Goal: Complete application form: Complete application form

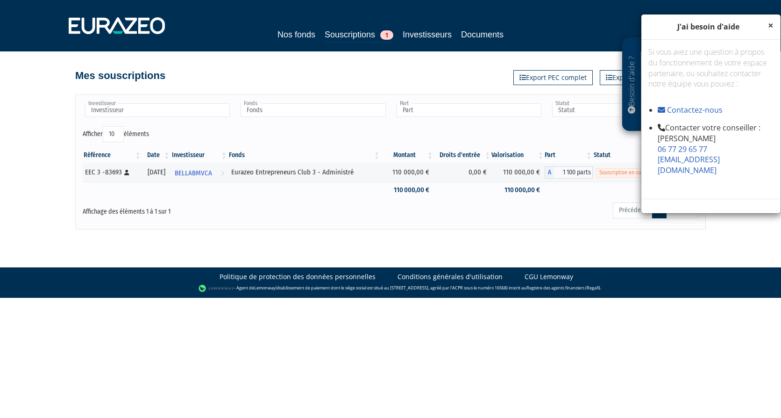
drag, startPoint x: 773, startPoint y: 25, endPoint x: 766, endPoint y: 25, distance: 6.5
click at [773, 25] on span "×" at bounding box center [771, 25] width 6 height 13
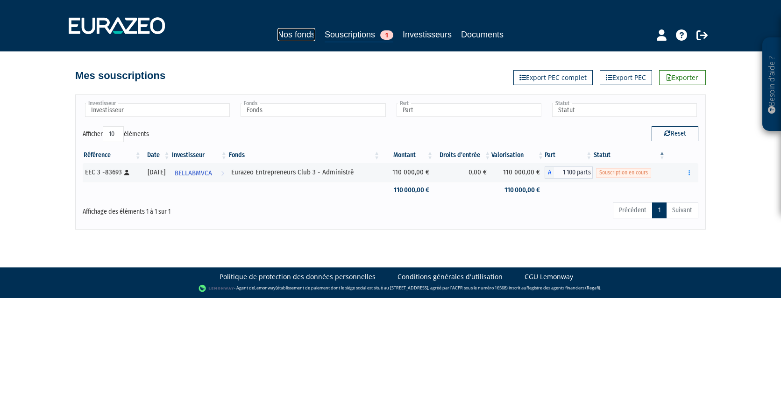
click at [280, 35] on link "Nos fonds" at bounding box center [297, 34] width 38 height 13
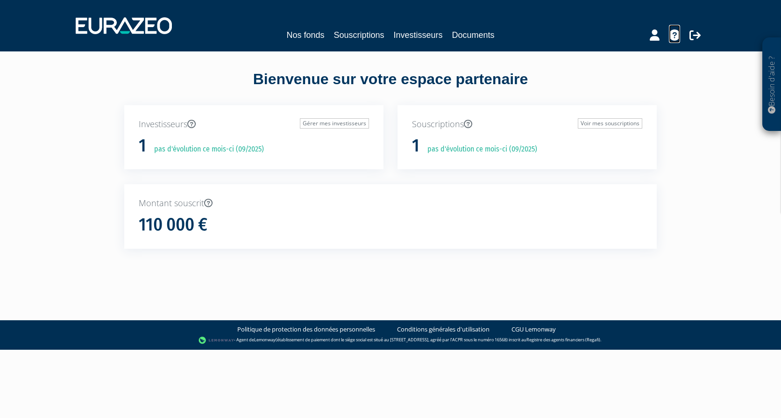
click at [673, 38] on icon at bounding box center [674, 34] width 11 height 11
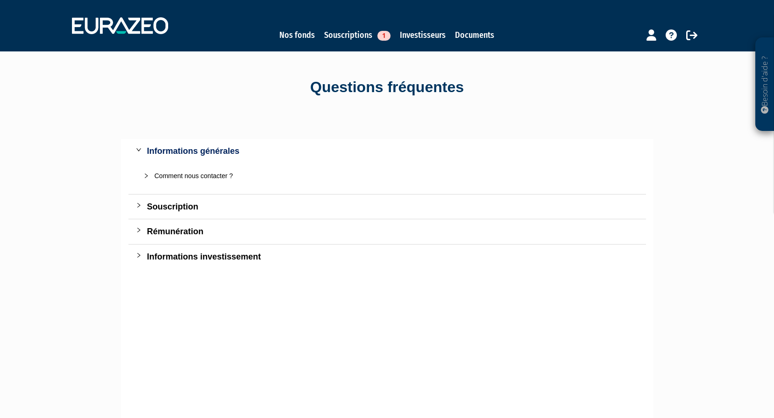
click at [145, 174] on icon "collapsed" at bounding box center [146, 176] width 6 height 6
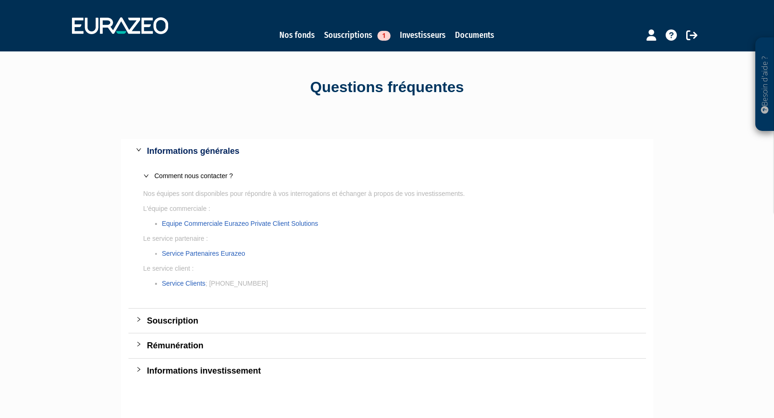
drag, startPoint x: 270, startPoint y: 284, endPoint x: 222, endPoint y: 285, distance: 47.2
click at [222, 285] on li "Service Clients ; +33 1 88 24 99 99" at bounding box center [396, 283] width 469 height 10
copy li "1 88 24 99 99"
click at [344, 37] on link "Souscriptions 1" at bounding box center [357, 35] width 66 height 13
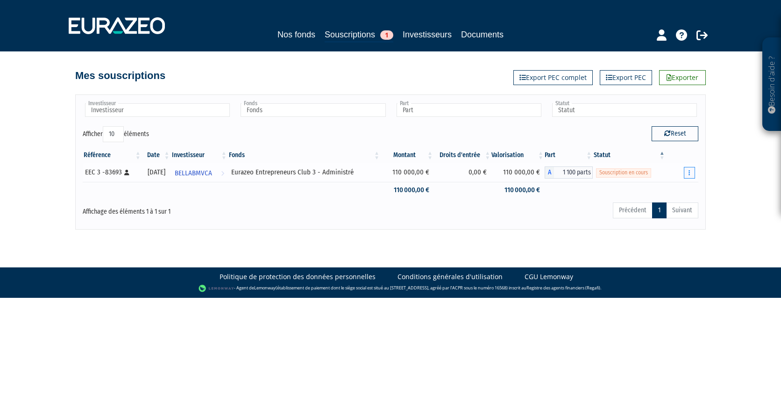
click at [690, 172] on icon "button" at bounding box center [689, 173] width 1 height 6
click at [670, 205] on link "Compléter" at bounding box center [662, 206] width 61 height 15
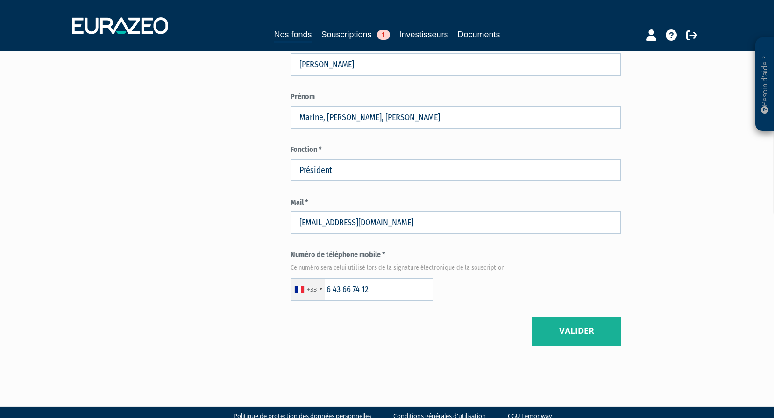
scroll to position [705, 0]
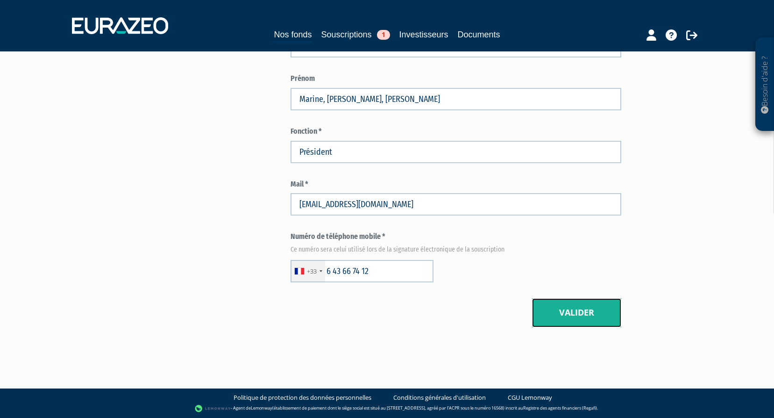
click at [559, 312] on button "Valider" at bounding box center [576, 312] width 89 height 29
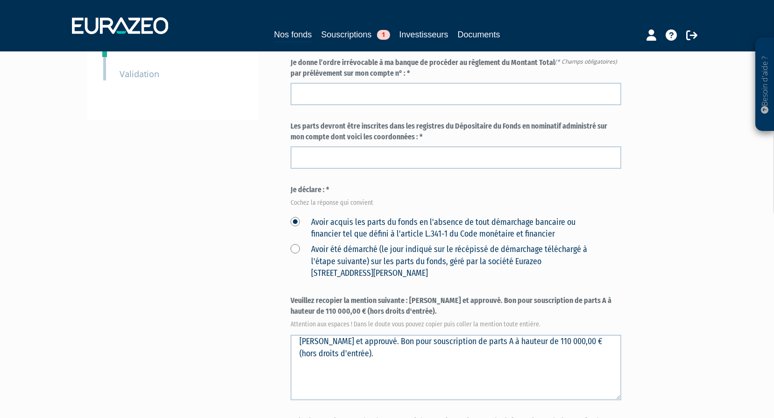
scroll to position [234, 0]
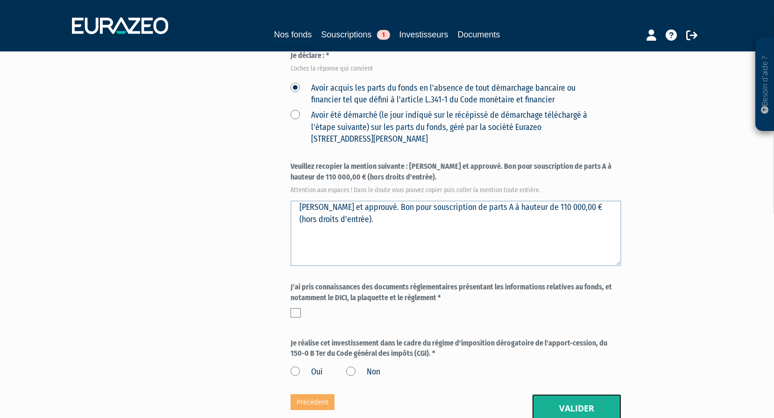
click at [580, 409] on button "Valider" at bounding box center [576, 408] width 89 height 29
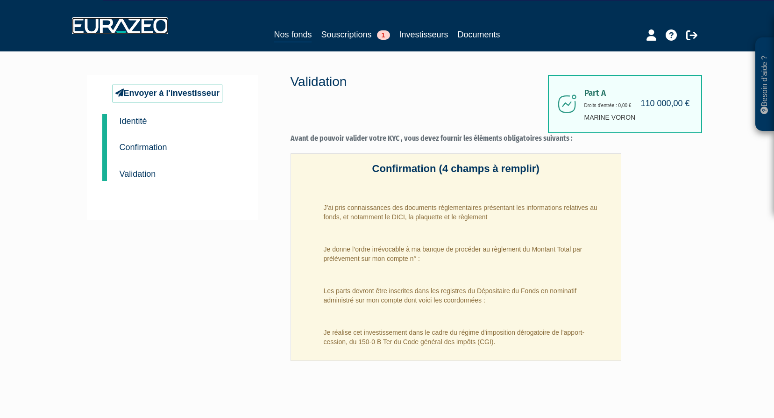
click at [139, 24] on img at bounding box center [120, 25] width 96 height 17
